Goal: Find specific page/section: Find specific page/section

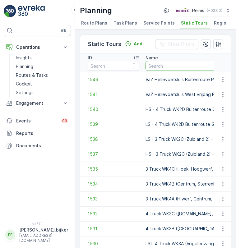
paste input "VaZ Oudenhoorn donderdag GFT"
type input "VaZ Oudenhoorn donderdag GFT"
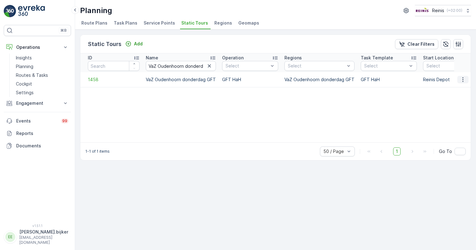
click at [236, 81] on icon "button" at bounding box center [463, 80] width 6 height 6
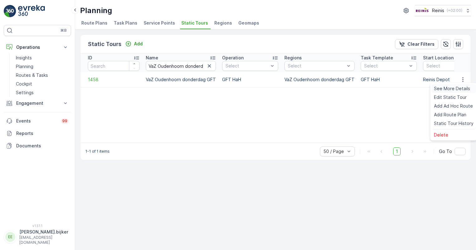
click at [236, 88] on span "See More Details" at bounding box center [452, 89] width 36 height 6
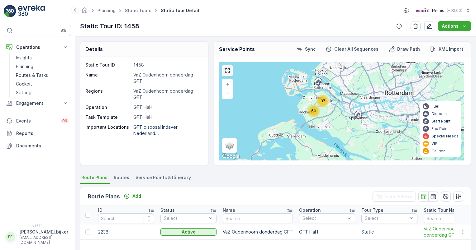
click at [230, 71] on link at bounding box center [227, 70] width 9 height 9
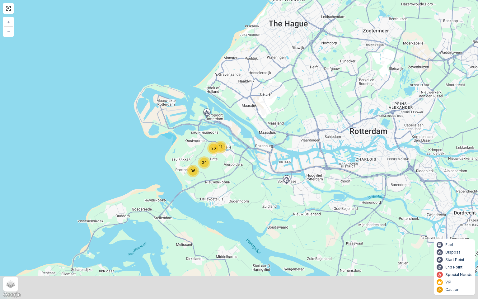
drag, startPoint x: 290, startPoint y: 207, endPoint x: 195, endPoint y: 154, distance: 109.3
click at [195, 154] on div "11 26 24 36 + − Satellite Roadmap Terrain Hybrid Leaflet Keyboard shortcuts Map…" at bounding box center [239, 149] width 478 height 299
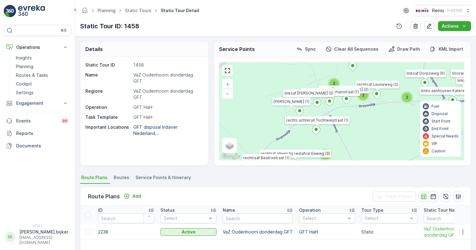
click at [228, 72] on link at bounding box center [227, 70] width 9 height 9
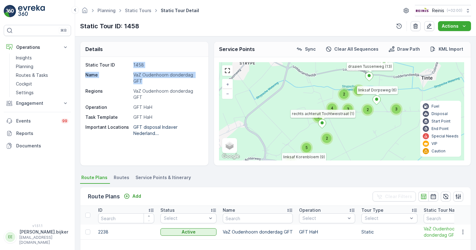
drag, startPoint x: 133, startPoint y: 62, endPoint x: 195, endPoint y: 81, distance: 64.6
click at [195, 81] on div "Static Tour ID 1458 Name VaZ [GEOGRAPHIC_DATA] donderdag GFT Regions [GEOGRAPHI…" at bounding box center [143, 99] width 116 height 75
copy div "1458 Name VaZ Oudenhoorn donderdag GFT"
click at [160, 82] on p "VaZ Oudenhoorn donderdag GFT" at bounding box center [167, 78] width 69 height 12
drag, startPoint x: 134, startPoint y: 73, endPoint x: 145, endPoint y: 80, distance: 13.6
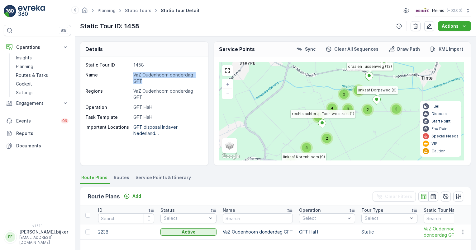
click at [145, 80] on p "VaZ Oudenhoorn donderdag GFT" at bounding box center [167, 78] width 69 height 12
copy p "VaZ Oudenhoorn donderdag GFT"
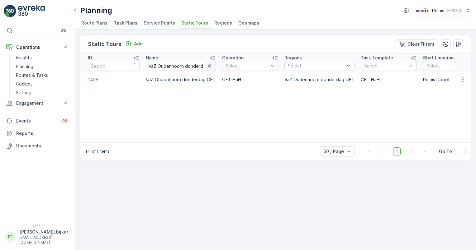
click at [209, 66] on icon "button" at bounding box center [209, 66] width 6 height 6
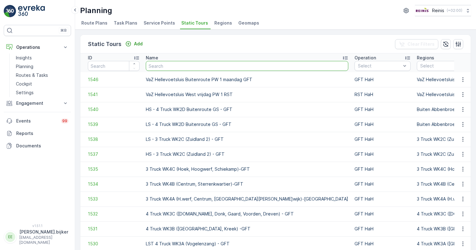
click at [187, 62] on input "text" at bounding box center [247, 66] width 202 height 10
type input "inpandig"
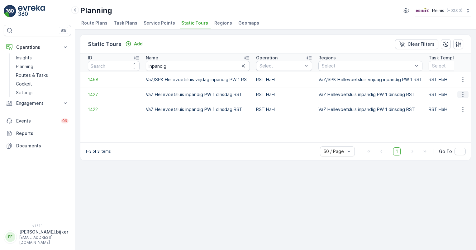
click at [236, 93] on icon "button" at bounding box center [463, 95] width 6 height 6
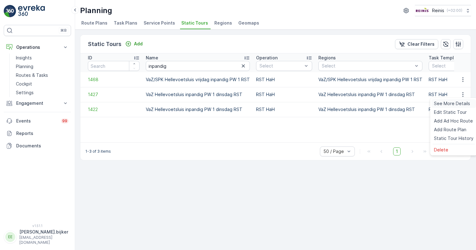
click at [236, 105] on span "See More Details" at bounding box center [452, 104] width 36 height 6
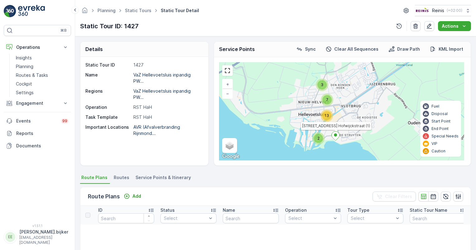
click at [236, 111] on div "13" at bounding box center [326, 115] width 9 height 9
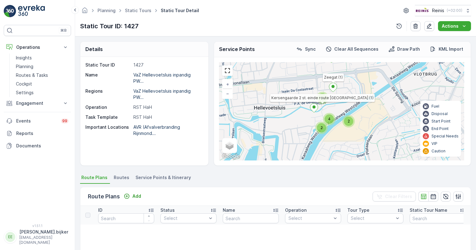
click at [236, 86] on div "2 2 4 2 3 2 5 [STREET_ADDRESS] Hofwijckstraat (1) Zeegat (1) Kersengaarde 2 st.…" at bounding box center [341, 111] width 245 height 98
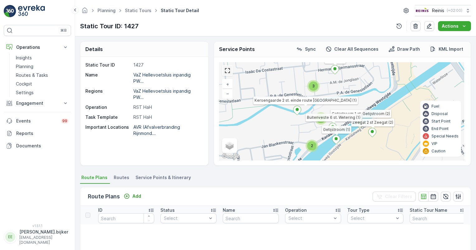
click at [229, 70] on link at bounding box center [227, 70] width 9 height 9
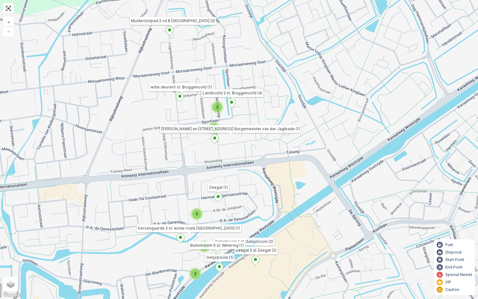
drag, startPoint x: 291, startPoint y: 75, endPoint x: 278, endPoint y: 166, distance: 92.0
click at [236, 166] on div "2 2 3 2 2 [STREET_ADDRESS] Hofwijckstraat (1) Zeegat (1) Muiderslotpad 2 vd 8 […" at bounding box center [239, 149] width 478 height 299
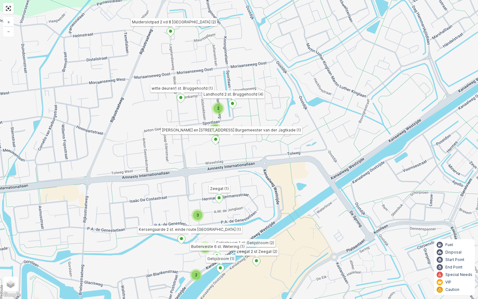
click at [236, 123] on div "2 2 3 2 2 [STREET_ADDRESS] Hofwijckstraat (1) Zeegat (1) Muiderslotpad 2 vd 8 […" at bounding box center [239, 149] width 478 height 299
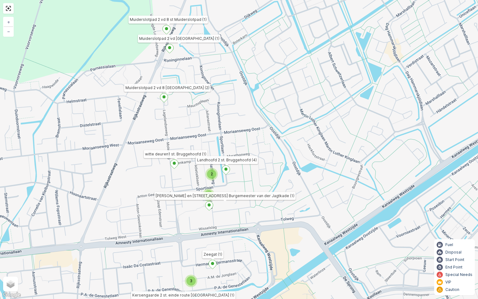
drag, startPoint x: 304, startPoint y: 123, endPoint x: 297, endPoint y: 189, distance: 66.0
click at [236, 189] on div "2 2 3 2 2 [STREET_ADDRESS] Hofwijckstraat (1) Zeegat (1) Muiderslotpad 2 vd 8 […" at bounding box center [239, 149] width 478 height 299
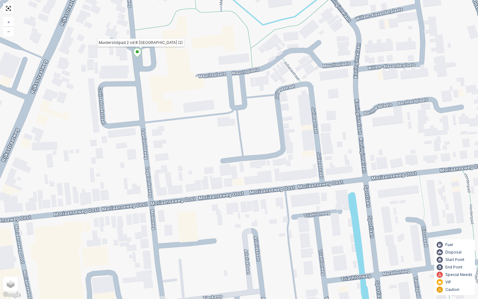
click at [174, 62] on div "2 [STREET_ADDRESS] Hofwijckstraat (1) Zeegat (1) Muiderslotpad 2 vd 8 [GEOGRAPH…" at bounding box center [239, 149] width 478 height 299
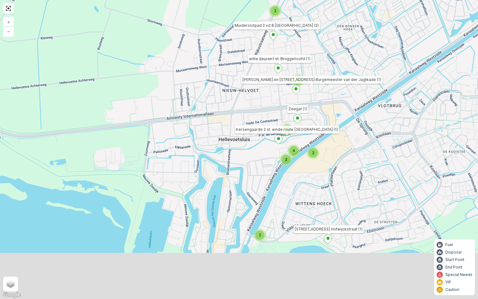
drag, startPoint x: 278, startPoint y: 210, endPoint x: 303, endPoint y: 68, distance: 143.9
click at [236, 68] on div "2 2 4 2 3 2 5 [STREET_ADDRESS] Hofwijckstraat (1) Zeegat (1) Kersengaarde 2 st.…" at bounding box center [239, 149] width 478 height 299
